Goal: Contribute content

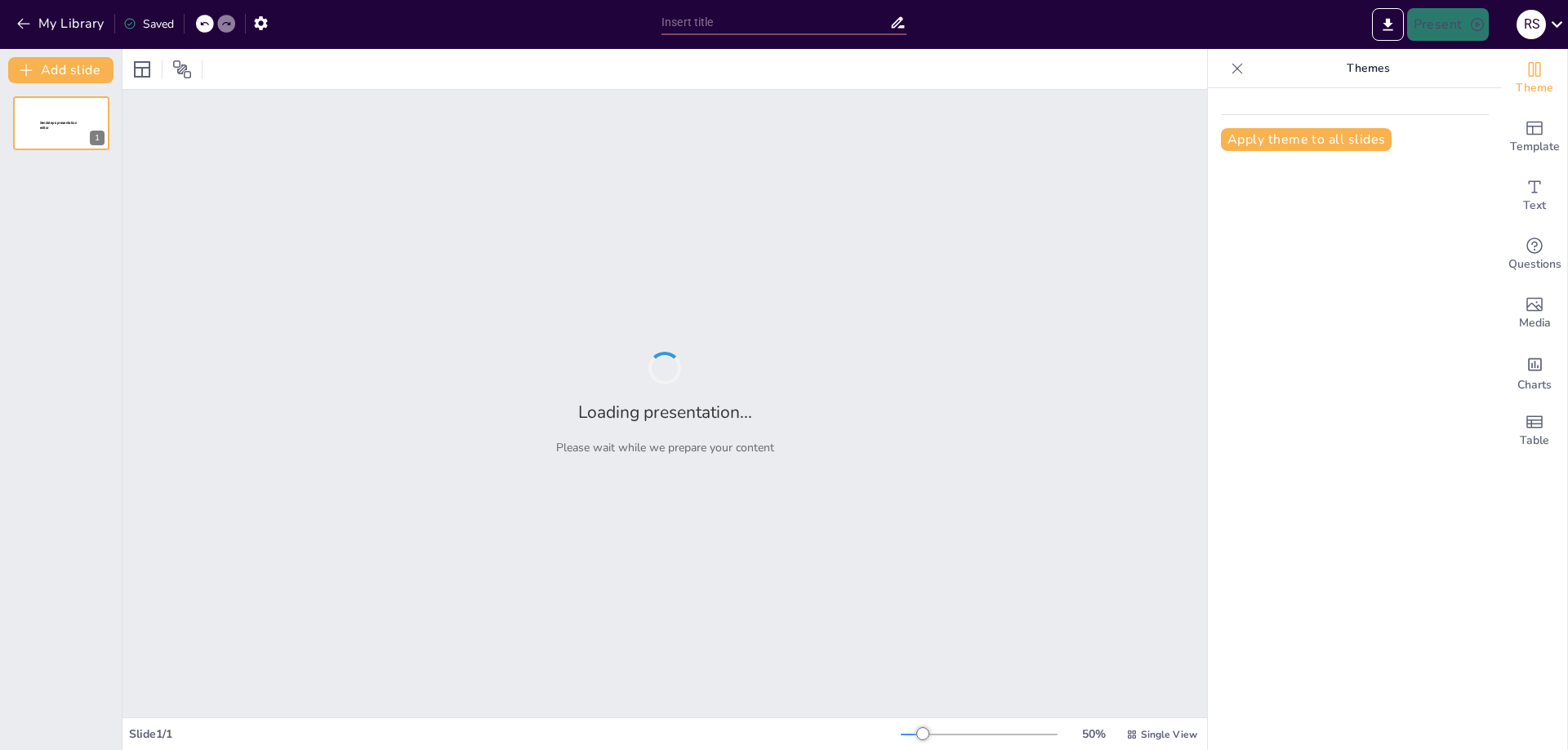
type input "New Sendsteps"
type input "Внедрение биометрической системы идентификации INOFACE: Презентация решения"
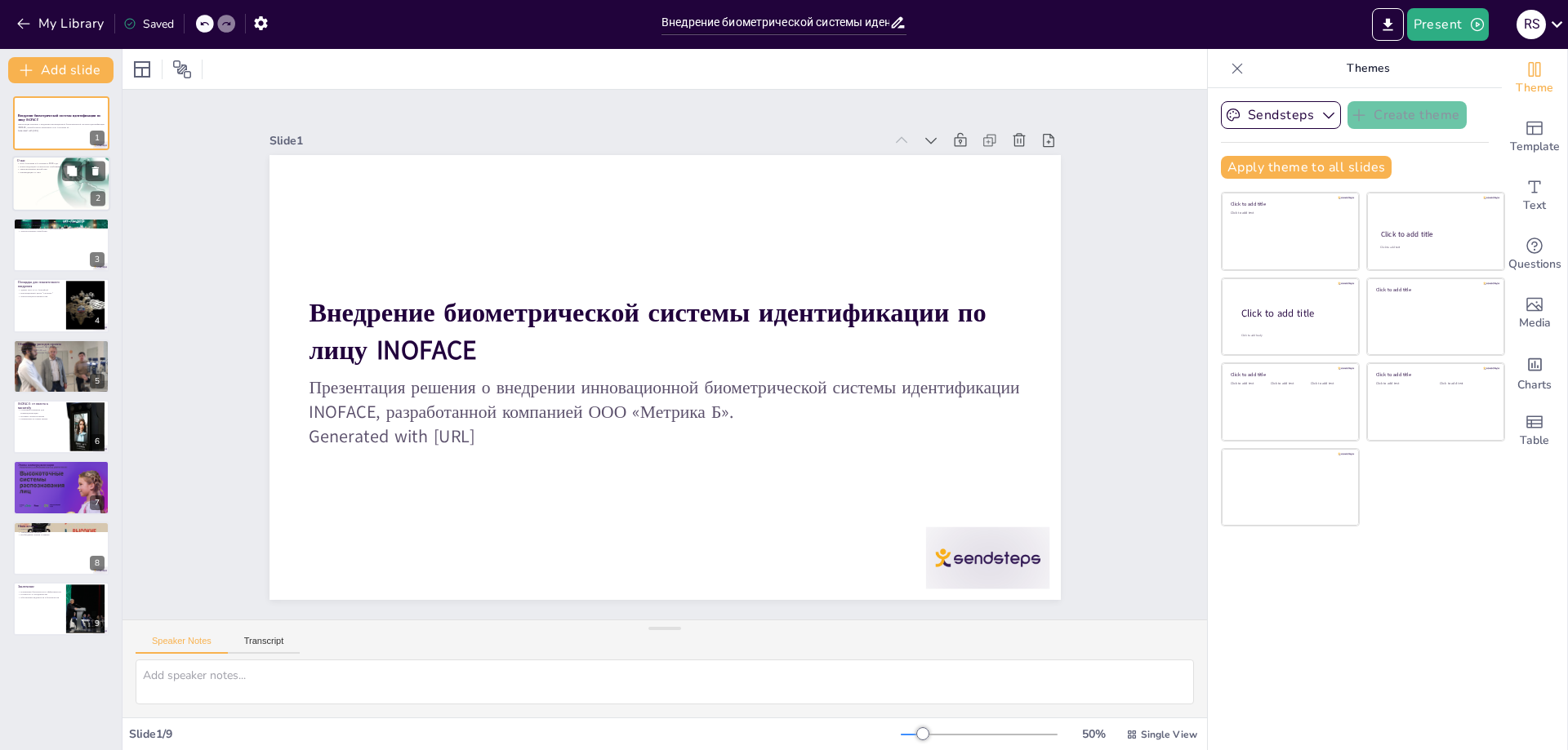
click at [66, 187] on div at bounding box center [60, 185] width 98 height 77
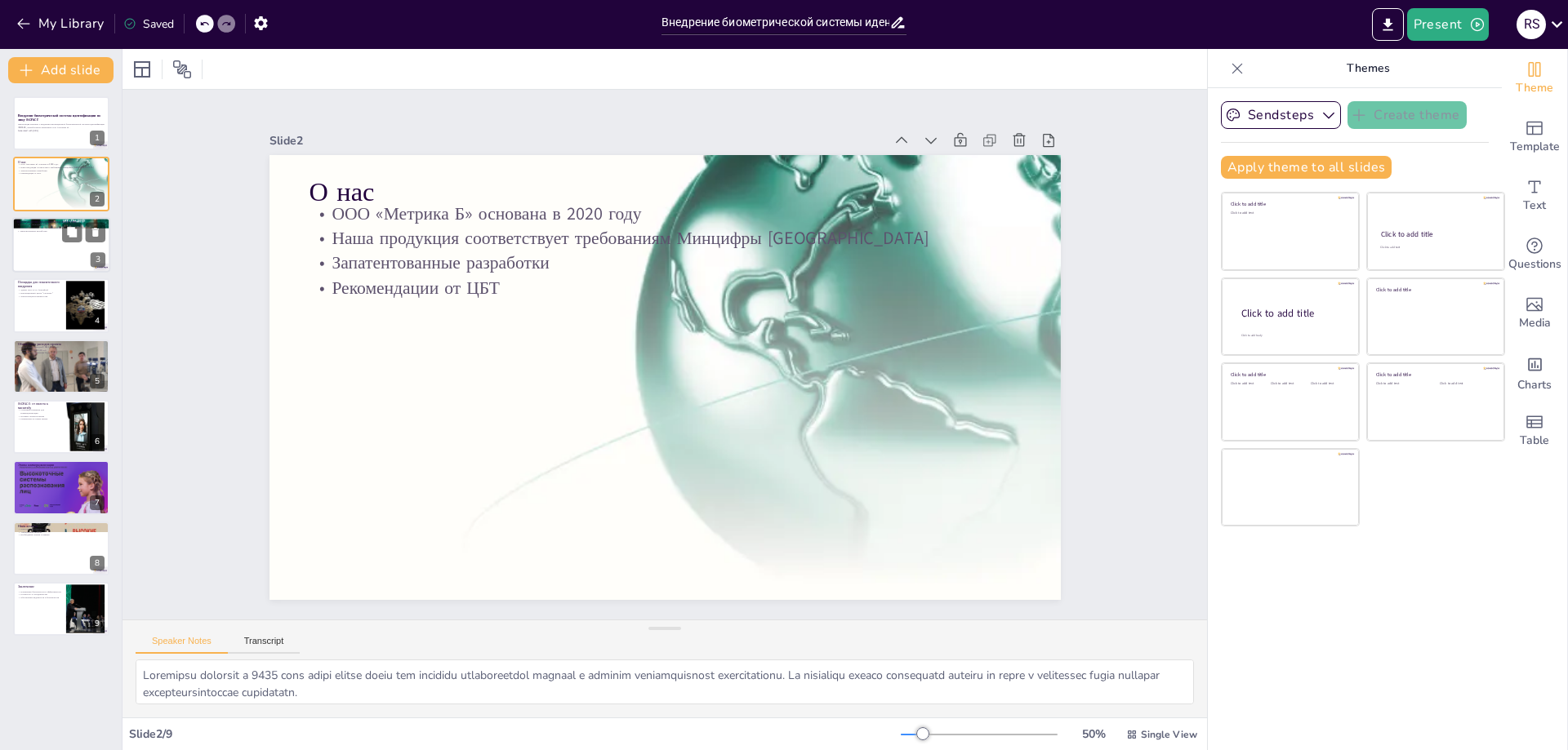
click at [31, 234] on div at bounding box center [60, 244] width 98 height 55
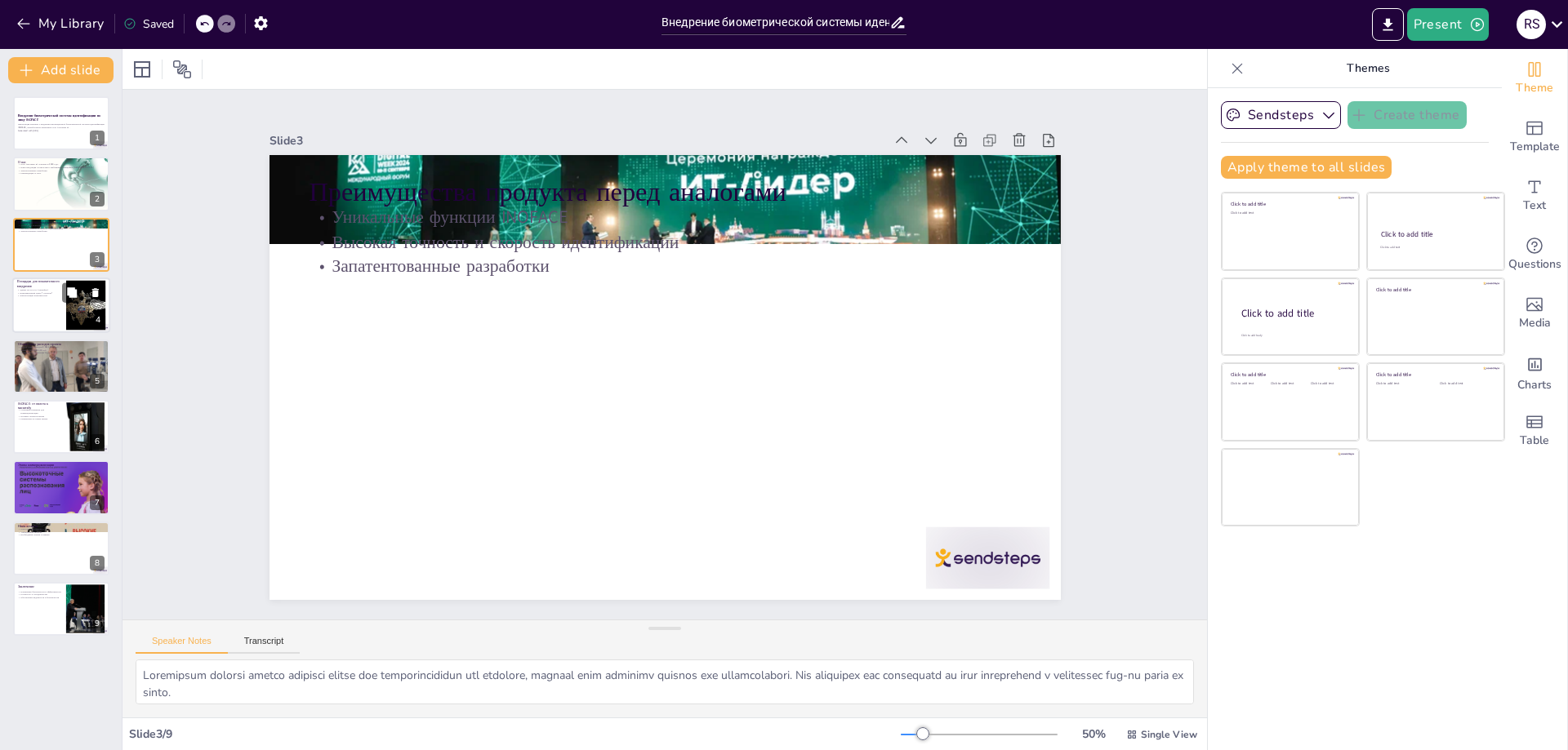
click at [34, 314] on div at bounding box center [60, 304] width 98 height 55
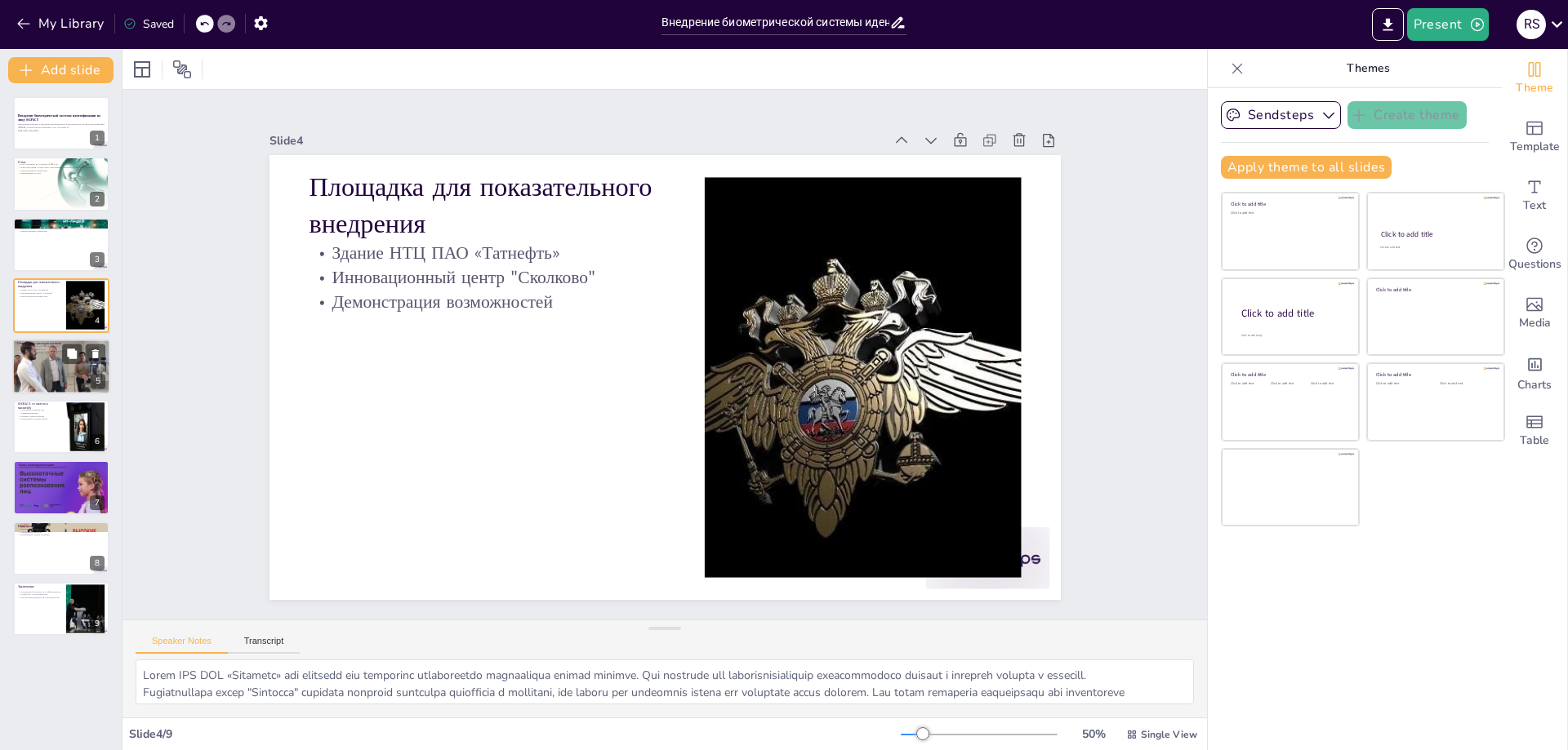
click at [43, 374] on div at bounding box center [60, 366] width 98 height 131
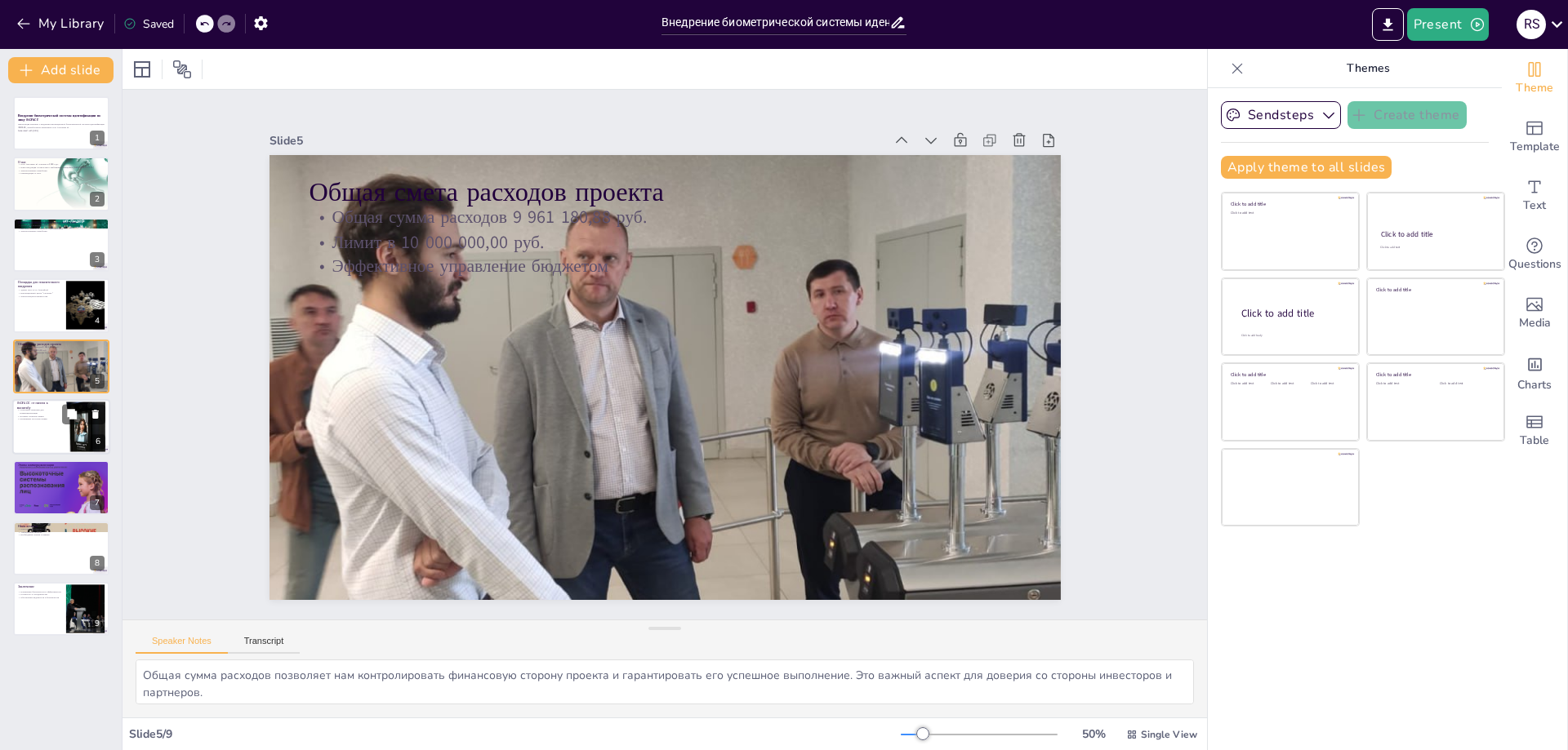
click at [43, 429] on div at bounding box center [60, 426] width 98 height 55
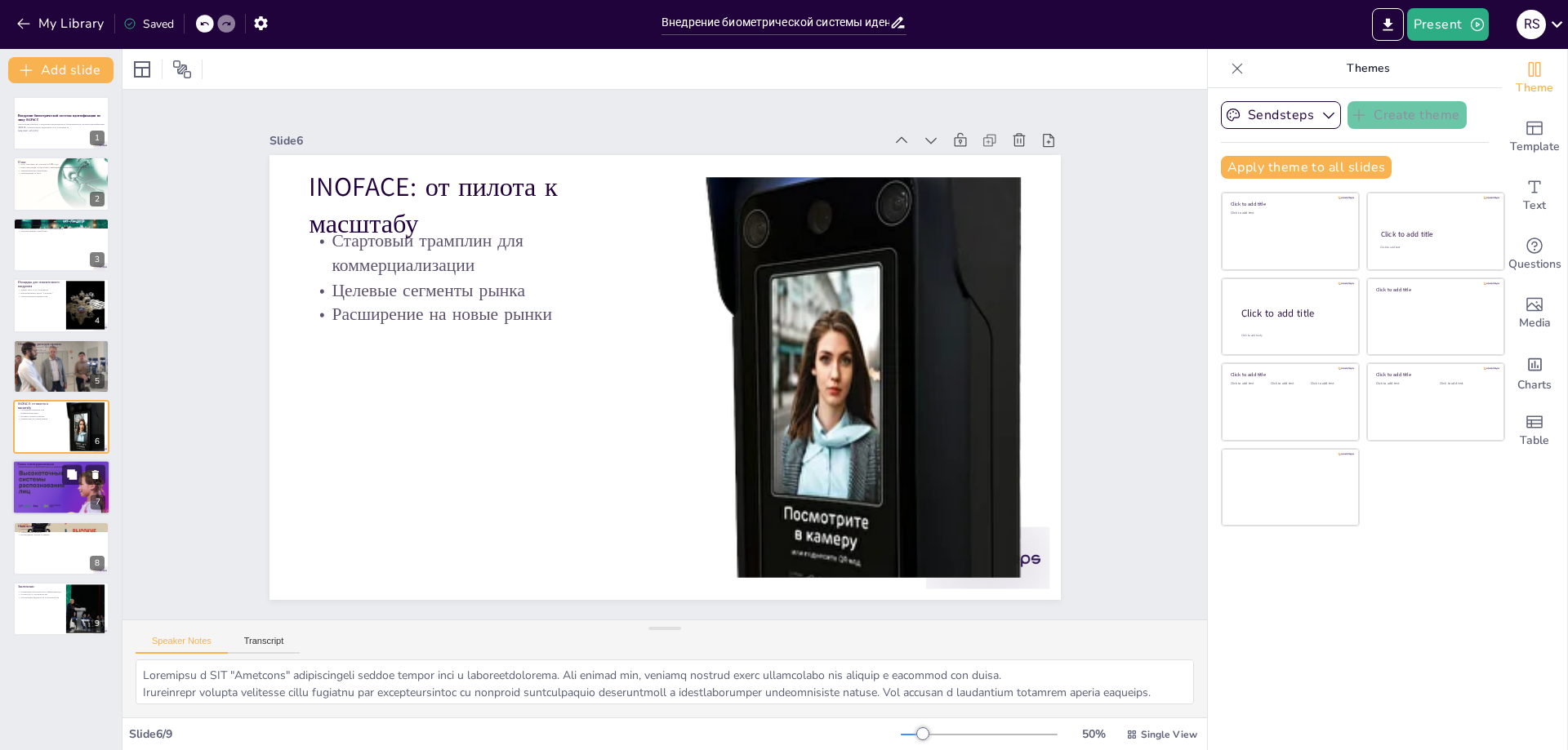
click at [34, 503] on div at bounding box center [61, 487] width 99 height 55
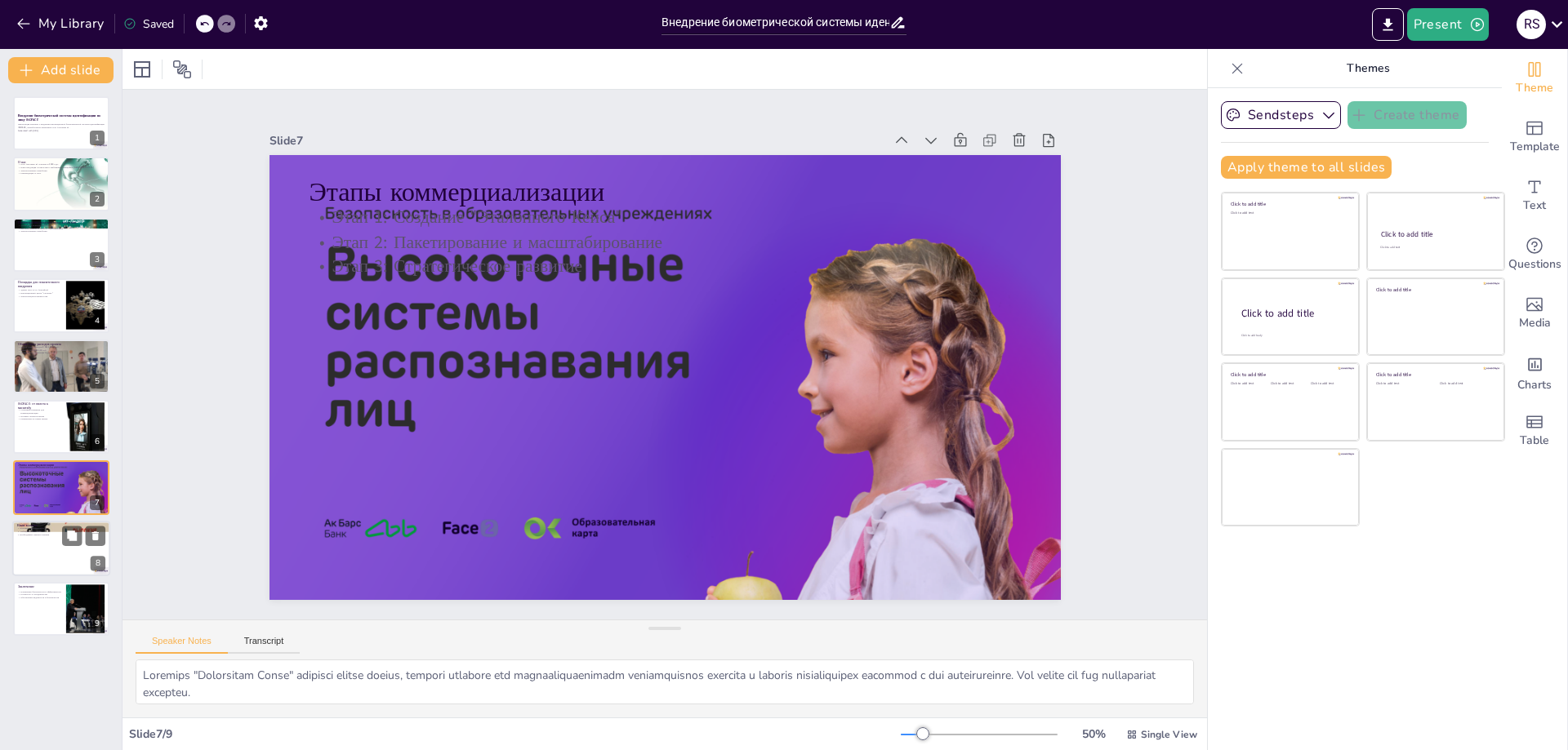
click at [56, 551] on div at bounding box center [60, 548] width 98 height 55
type textarea "Lore ipsumdo sitamet co adipiscingelitseddoeius temporincidi, utl etdolorem ali…"
